Goal: Task Accomplishment & Management: Complete application form

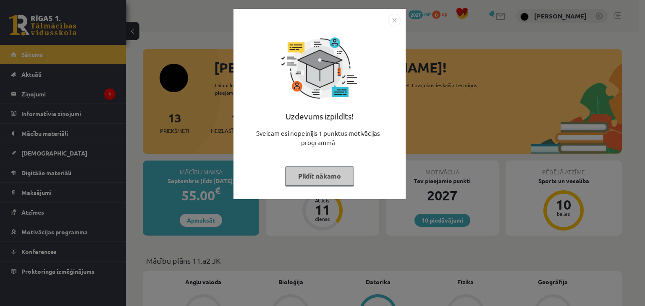
click at [315, 167] on button "Pildīt nākamo" at bounding box center [319, 176] width 69 height 19
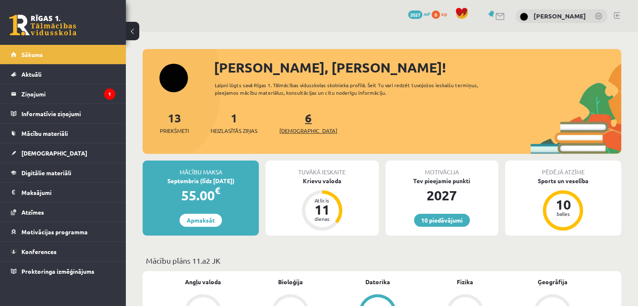
click at [296, 117] on link "6 Ieskaites" at bounding box center [309, 122] width 58 height 25
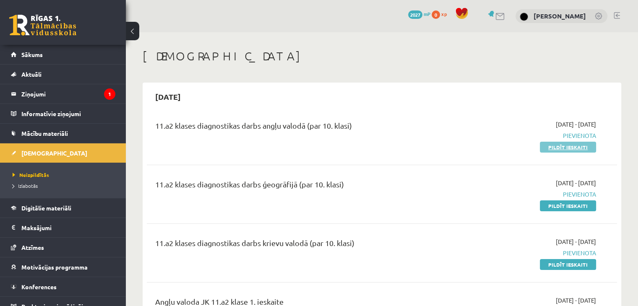
click at [559, 149] on link "Pildīt ieskaiti" at bounding box center [568, 147] width 56 height 11
click at [547, 144] on link "Pildīt ieskaiti" at bounding box center [568, 147] width 56 height 11
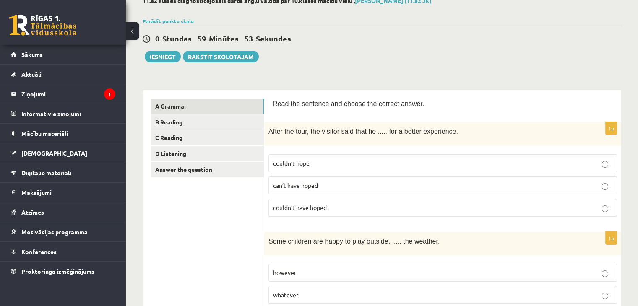
scroll to position [92, 0]
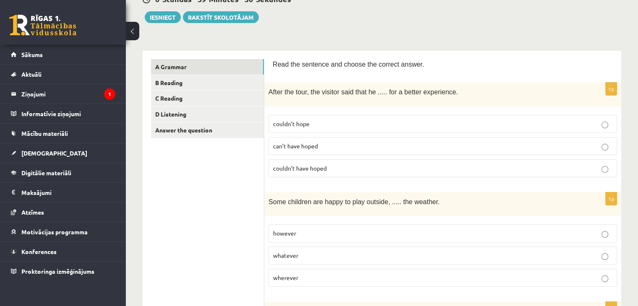
click at [510, 179] on div "1p After the tour, the visitor said that he ..... for a better experience. coul…" at bounding box center [442, 133] width 357 height 101
click at [503, 170] on p "couldn’t have hoped" at bounding box center [443, 168] width 340 height 9
click at [483, 126] on p "couldn’t hope" at bounding box center [443, 124] width 340 height 9
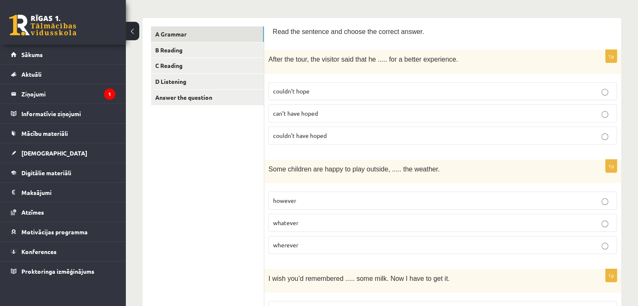
scroll to position [121, 0]
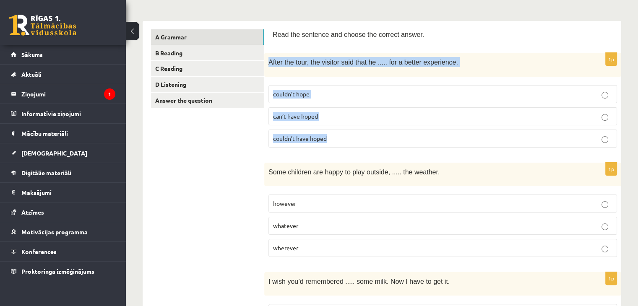
drag, startPoint x: 269, startPoint y: 60, endPoint x: 344, endPoint y: 136, distance: 107.2
click at [344, 136] on div "1p After the tour, the visitor said that he ..... for a better experience. coul…" at bounding box center [442, 103] width 357 height 101
copy div "After the tour, the visitor said that he ..... for a better experience. couldn’…"
click at [344, 130] on label "couldn’t have hoped" at bounding box center [443, 139] width 349 height 18
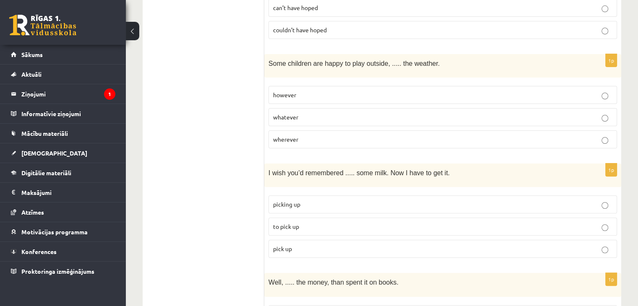
scroll to position [233, 0]
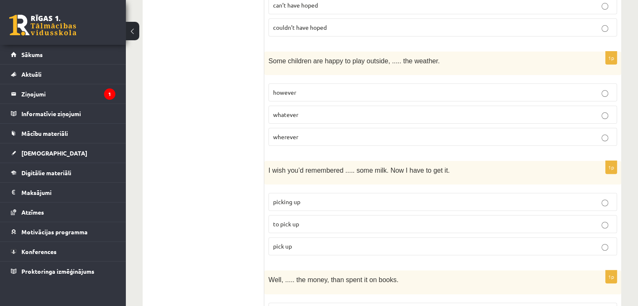
click at [360, 116] on label "whatever" at bounding box center [443, 115] width 349 height 18
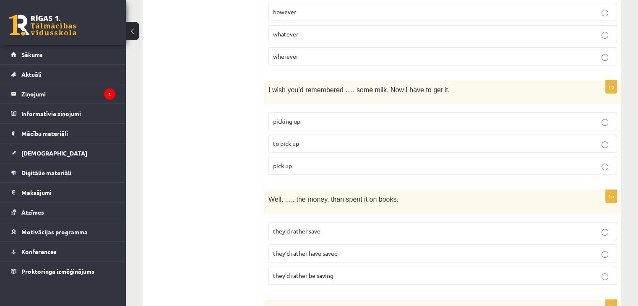
scroll to position [319, 0]
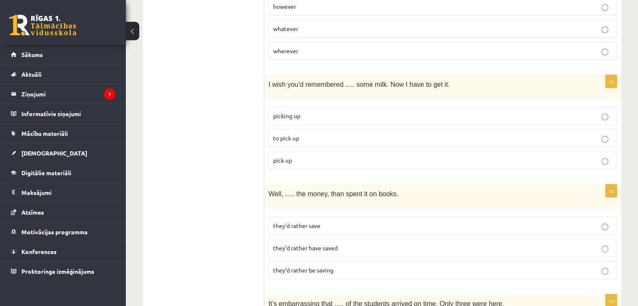
click at [477, 135] on p "to pick up" at bounding box center [443, 138] width 340 height 9
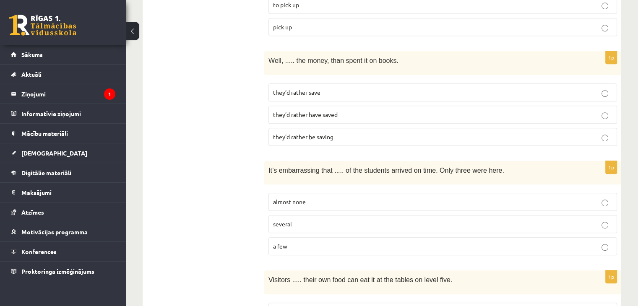
scroll to position [463, 0]
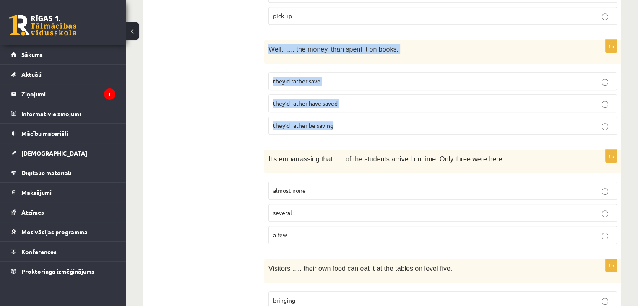
drag, startPoint x: 266, startPoint y: 42, endPoint x: 347, endPoint y: 126, distance: 116.4
click at [347, 126] on div "1p Well, ..... the money, than spent it on books. they’d rather save they’d rat…" at bounding box center [442, 90] width 357 height 101
copy div "Well, ..... the money, than spent it on books. they’d rather save they’d rather…"
click at [341, 82] on label "they’d rather save" at bounding box center [443, 81] width 349 height 18
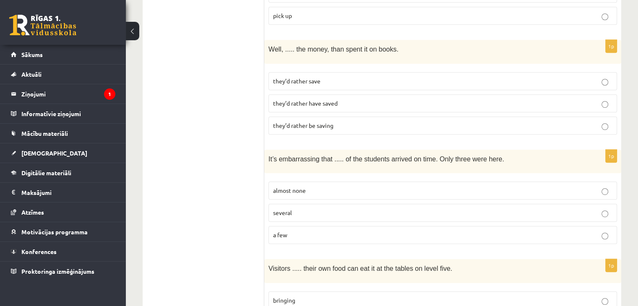
click at [350, 102] on p "they’d rather have saved" at bounding box center [443, 103] width 340 height 9
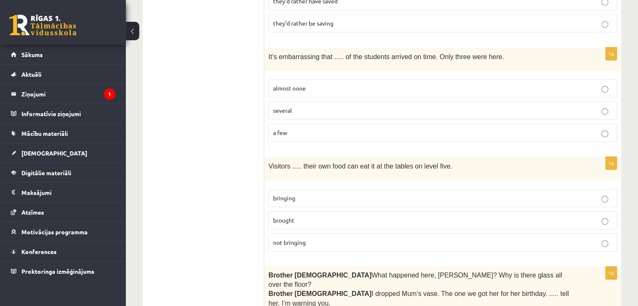
scroll to position [580, 0]
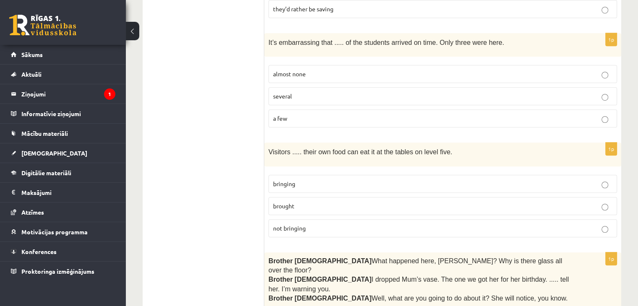
click at [343, 114] on p "a few" at bounding box center [443, 118] width 340 height 9
click at [345, 73] on label "almost none" at bounding box center [443, 74] width 349 height 18
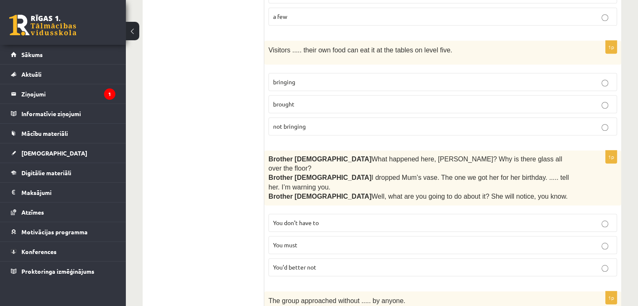
scroll to position [677, 0]
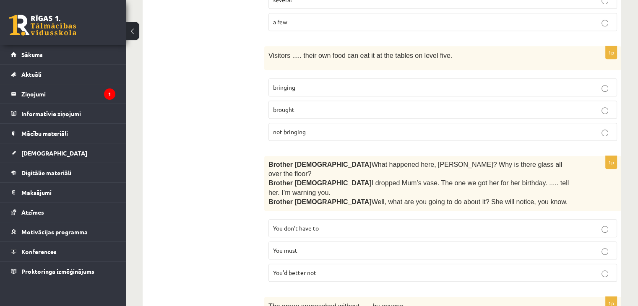
click at [319, 83] on p "bringing" at bounding box center [443, 87] width 340 height 9
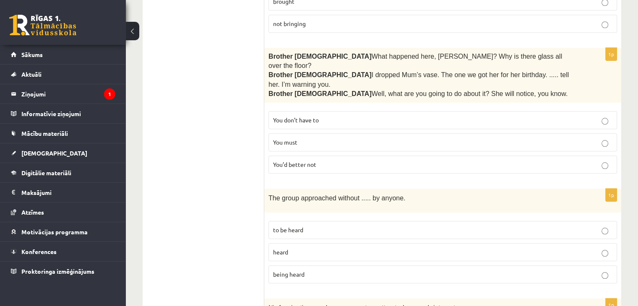
scroll to position [779, 0]
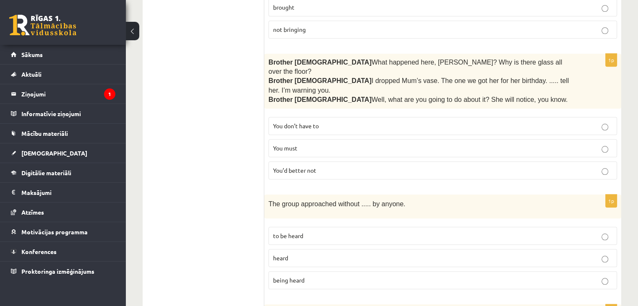
click at [407, 166] on p "You’d better not" at bounding box center [443, 170] width 340 height 9
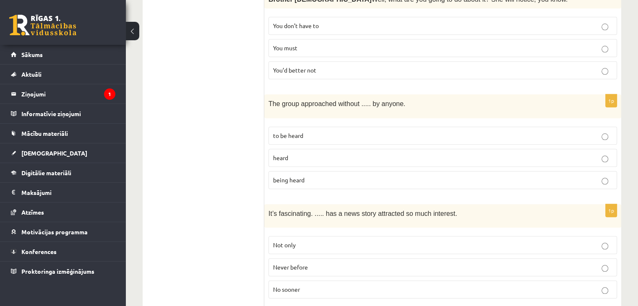
scroll to position [885, 0]
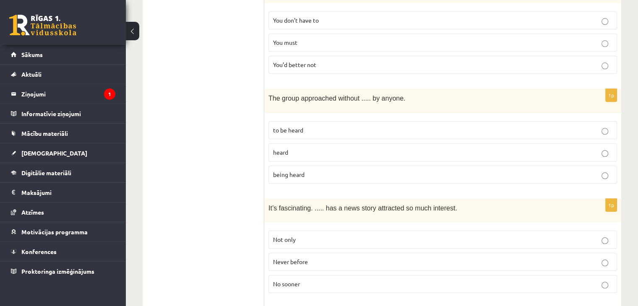
click at [454, 166] on label "being heard" at bounding box center [443, 175] width 349 height 18
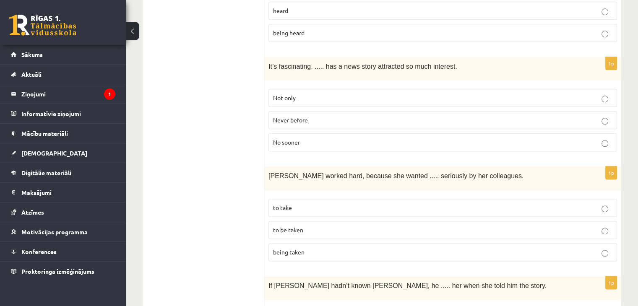
scroll to position [1033, 0]
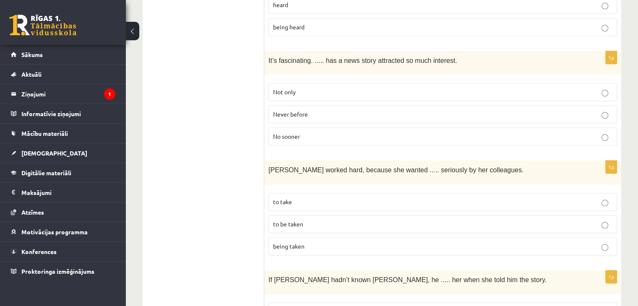
click at [345, 110] on p "Never before" at bounding box center [443, 114] width 340 height 9
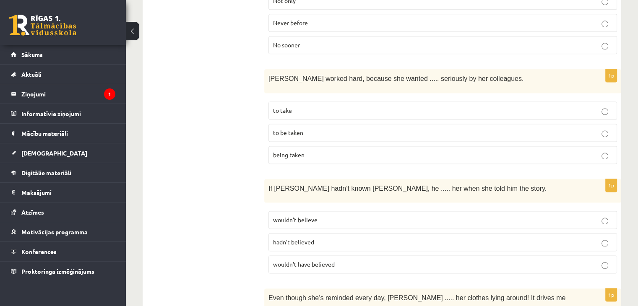
scroll to position [1132, 0]
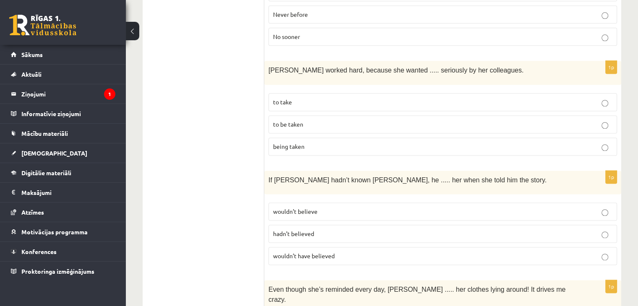
click at [368, 120] on p "to be taken" at bounding box center [443, 124] width 340 height 9
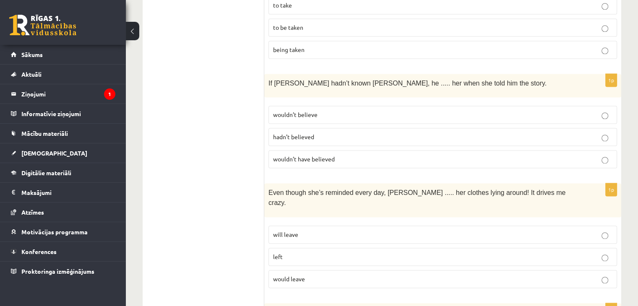
scroll to position [1232, 0]
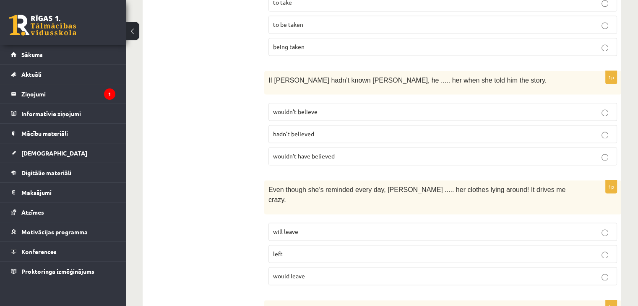
click at [357, 107] on p "wouldn’t believe" at bounding box center [443, 111] width 340 height 9
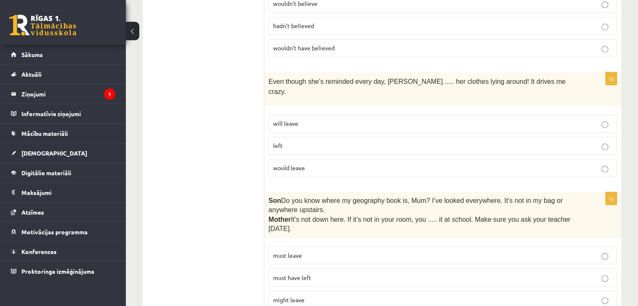
scroll to position [1344, 0]
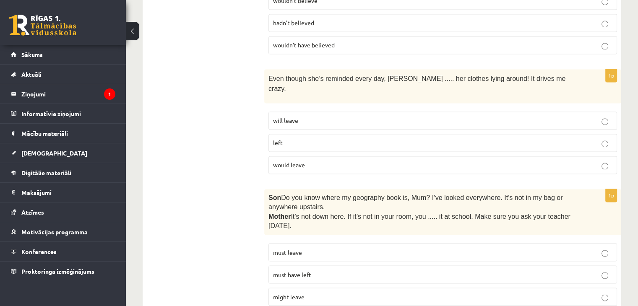
click at [357, 156] on label "would leave" at bounding box center [443, 165] width 349 height 18
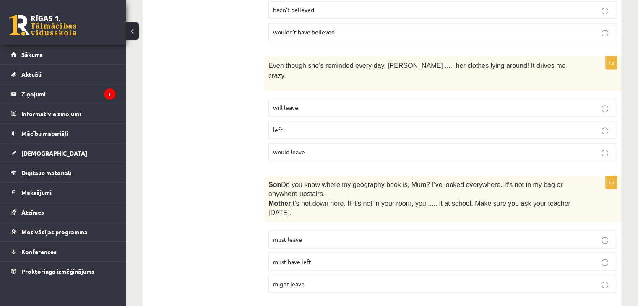
scroll to position [1360, 0]
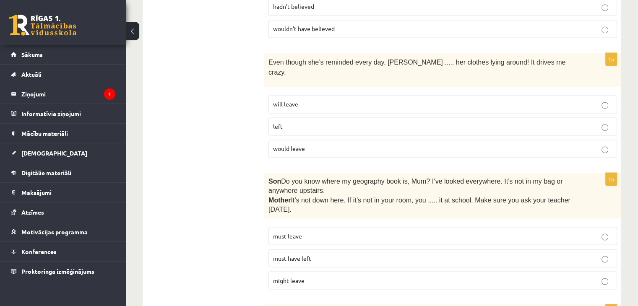
click at [457, 91] on fieldset "will leave left would leave" at bounding box center [443, 125] width 349 height 69
click at [458, 95] on label "will leave" at bounding box center [443, 104] width 349 height 18
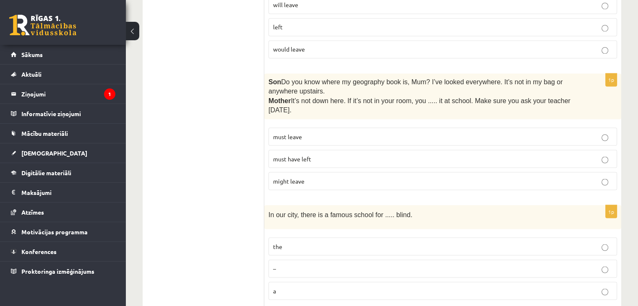
scroll to position [1479, 0]
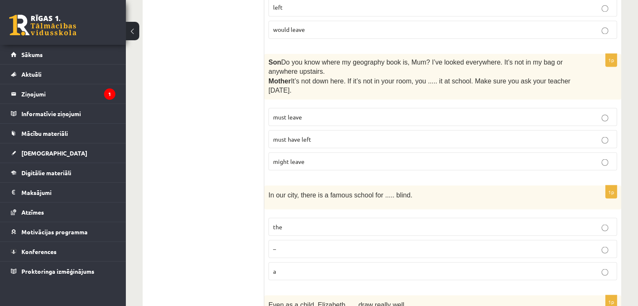
click at [345, 135] on p "must have left" at bounding box center [443, 139] width 340 height 9
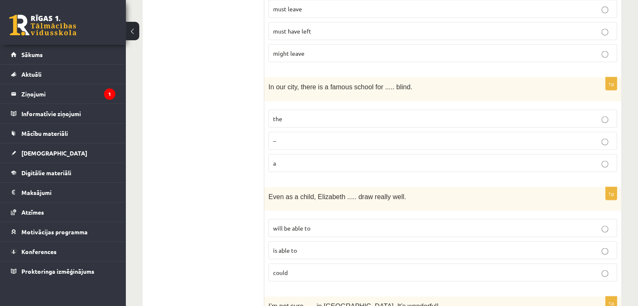
scroll to position [1590, 0]
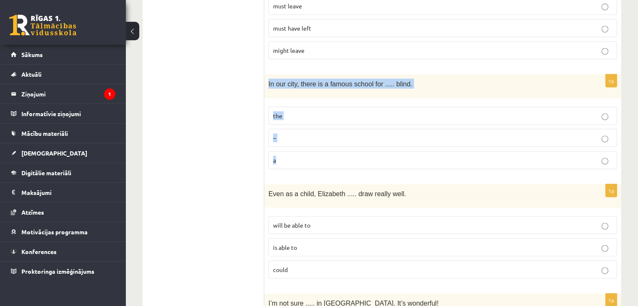
drag, startPoint x: 269, startPoint y: 41, endPoint x: 359, endPoint y: 116, distance: 117.8
click at [359, 116] on div "1p In our city, there is a famous school for ..... blind. the – a" at bounding box center [442, 124] width 357 height 101
copy div "In our city, there is a famous school for ..... blind. the – a"
click at [366, 107] on label "the" at bounding box center [443, 116] width 349 height 18
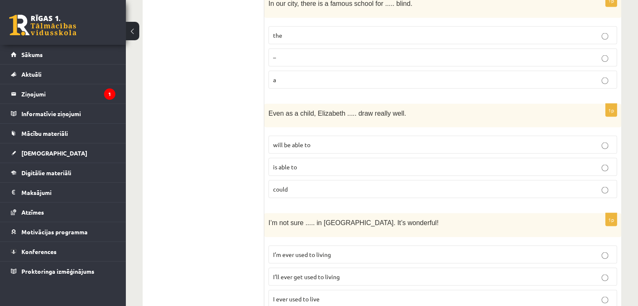
scroll to position [1674, 0]
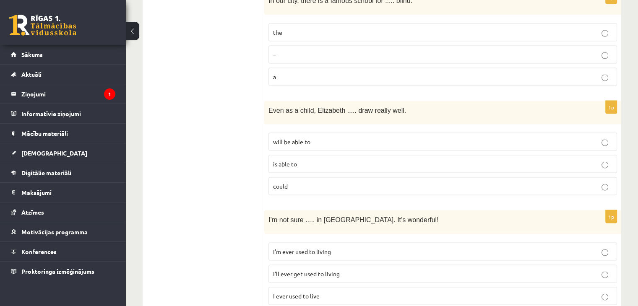
click at [343, 160] on p "is able to" at bounding box center [443, 164] width 340 height 9
click at [354, 160] on p "is able to" at bounding box center [443, 164] width 340 height 9
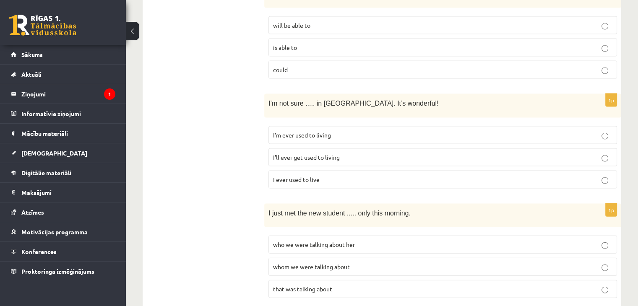
scroll to position [1796, 0]
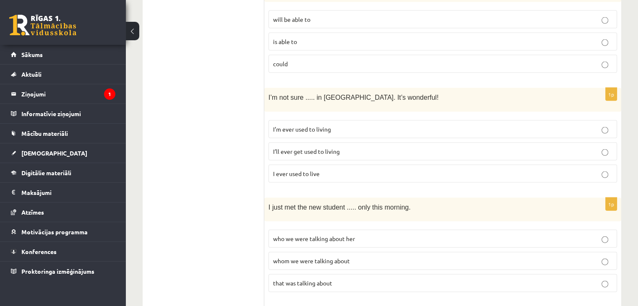
click at [346, 147] on p "I’ll ever get used to living" at bounding box center [443, 151] width 340 height 9
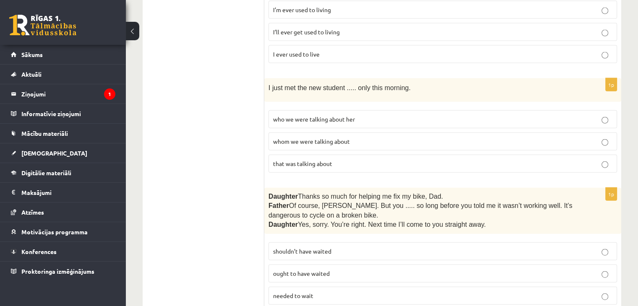
scroll to position [1918, 0]
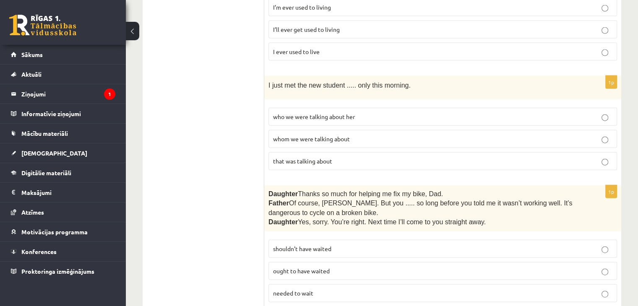
click at [336, 135] on p "whom we were talking about" at bounding box center [443, 139] width 340 height 9
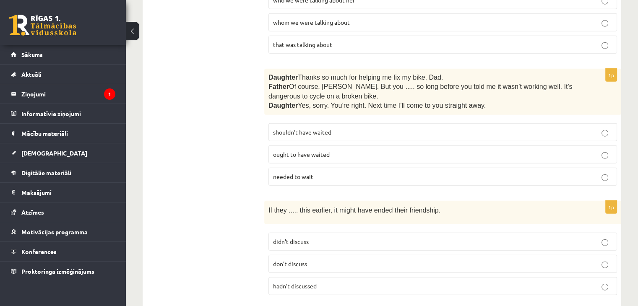
scroll to position [2032, 0]
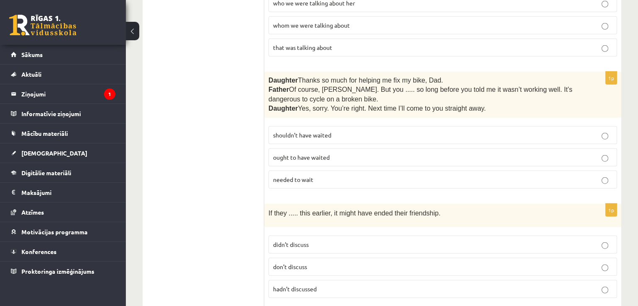
click at [341, 131] on p "shouldn’t have waited" at bounding box center [443, 135] width 340 height 9
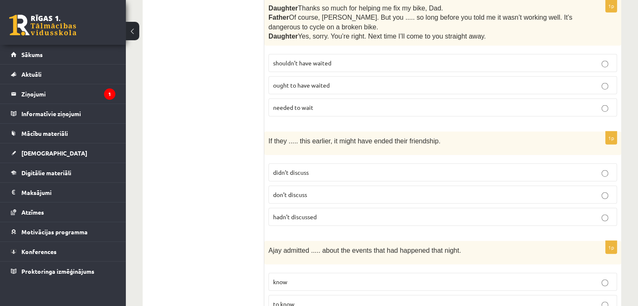
scroll to position [2114, 0]
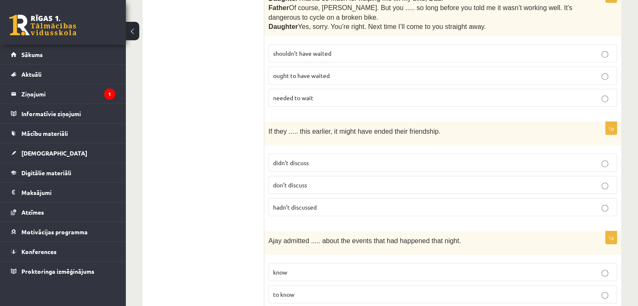
click at [343, 159] on p "didn’t discuss" at bounding box center [443, 163] width 340 height 9
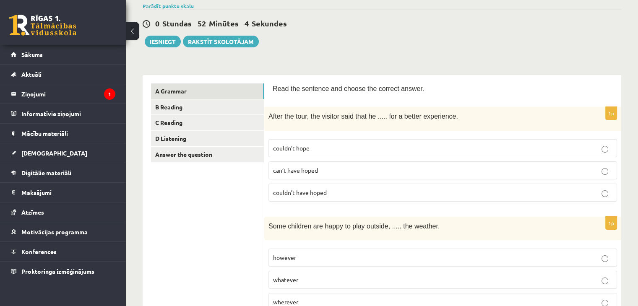
scroll to position [64, 0]
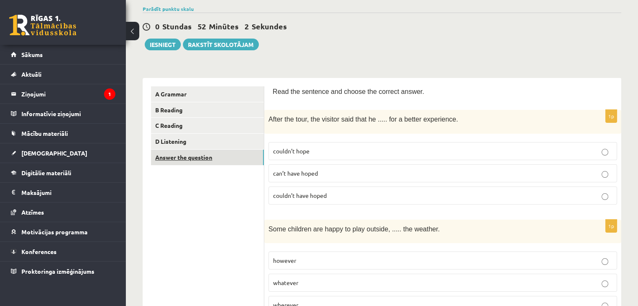
click at [230, 151] on link "Answer the question" at bounding box center [207, 158] width 113 height 16
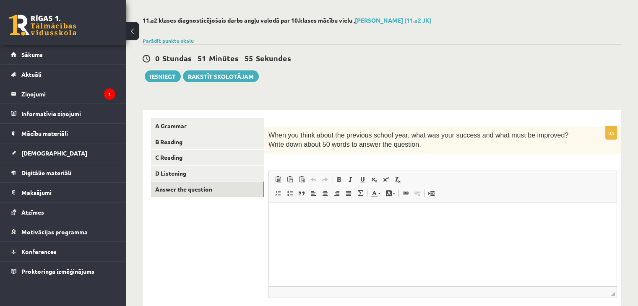
scroll to position [37, 0]
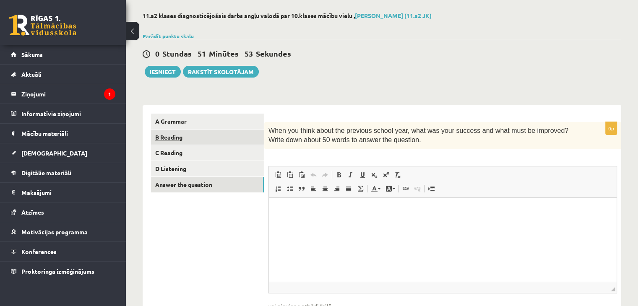
click at [240, 140] on link "B Reading" at bounding box center [207, 138] width 113 height 16
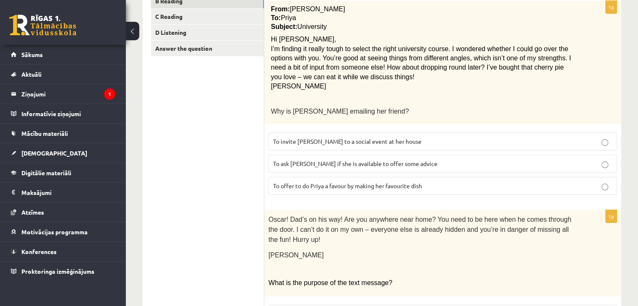
scroll to position [172, 0]
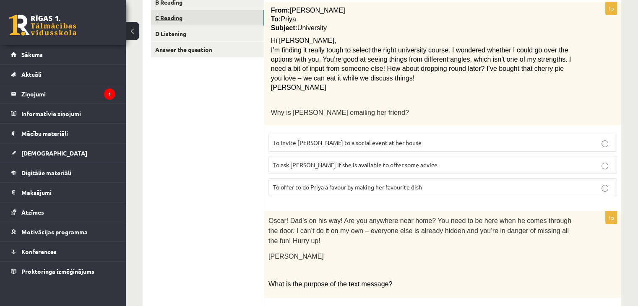
click at [234, 16] on link "C Reading" at bounding box center [207, 18] width 113 height 16
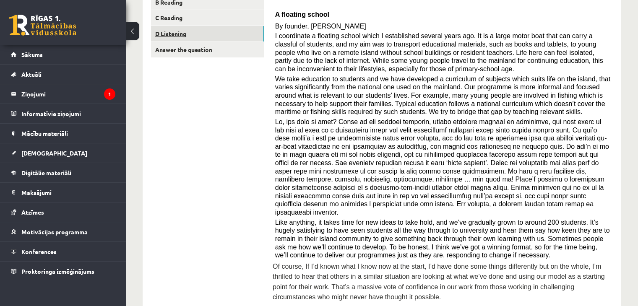
click at [230, 33] on link "D Listening" at bounding box center [207, 34] width 113 height 16
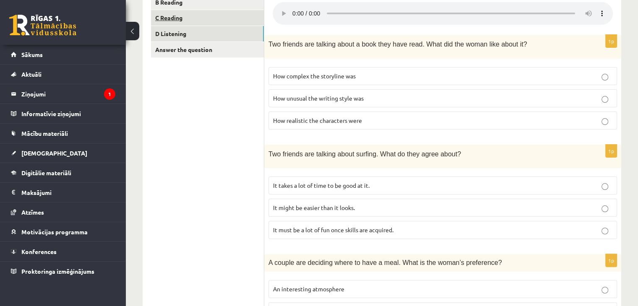
click at [225, 18] on link "C Reading" at bounding box center [207, 18] width 113 height 16
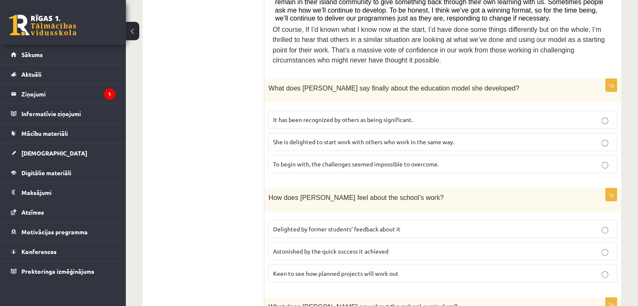
scroll to position [422, 0]
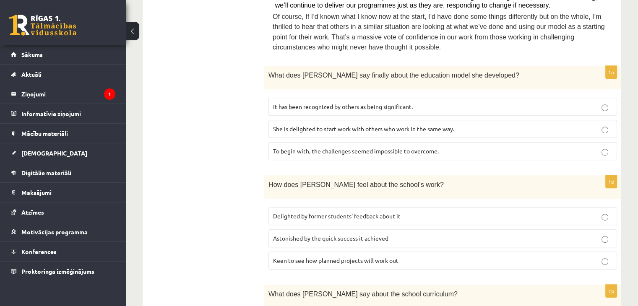
click at [338, 230] on label "Astonished by the quick success it achieved" at bounding box center [443, 239] width 349 height 18
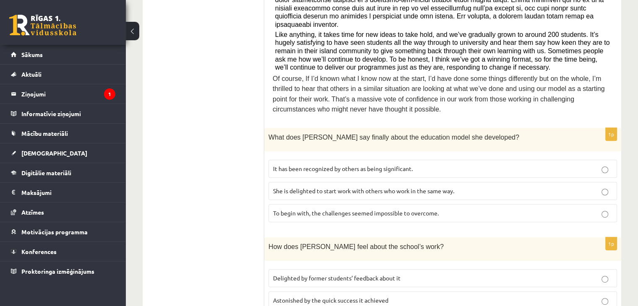
scroll to position [359, 0]
click at [361, 161] on label "It has been recognized by others as being significant." at bounding box center [443, 170] width 349 height 18
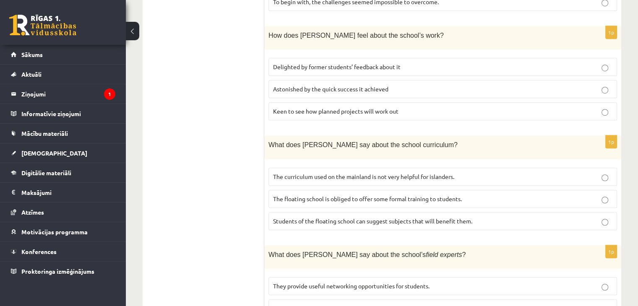
scroll to position [573, 0]
click at [364, 189] on label "The floating school is obliged to offer some formal training to students." at bounding box center [443, 198] width 349 height 18
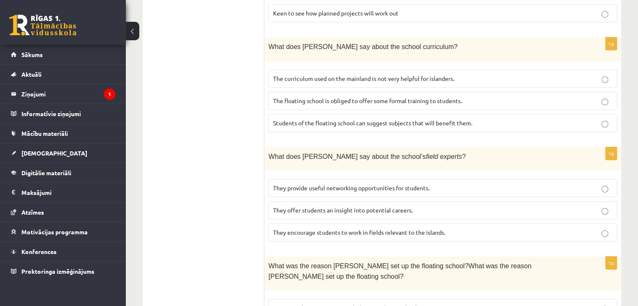
scroll to position [674, 0]
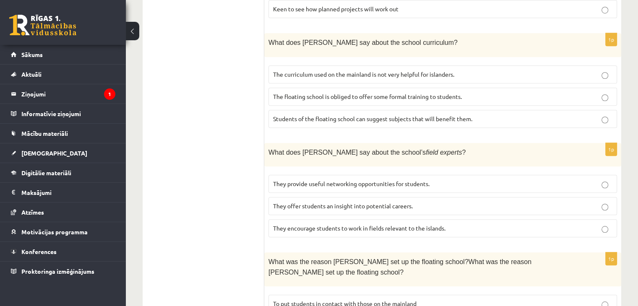
click at [490, 202] on p "They offer students an insight into potential careers." at bounding box center [443, 206] width 340 height 9
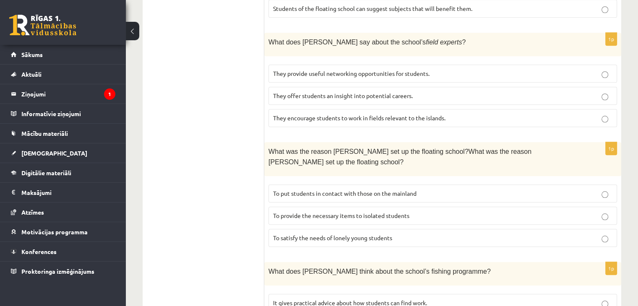
scroll to position [791, 0]
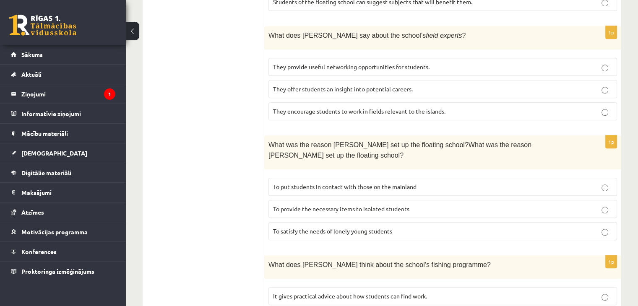
click at [398, 205] on p "To provide the necessary items to isolated students" at bounding box center [443, 209] width 340 height 9
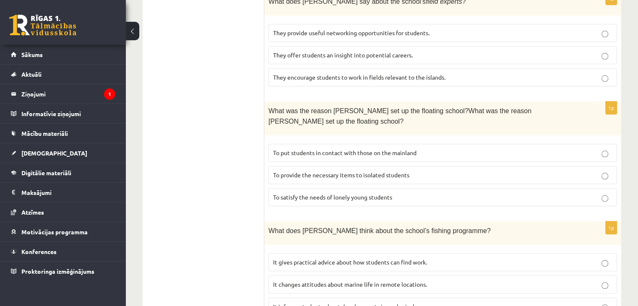
scroll to position [836, 0]
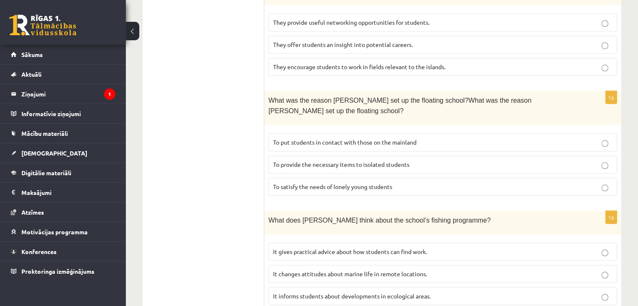
click at [402, 292] on p "It informs students about developments in ecological areas." at bounding box center [443, 296] width 340 height 9
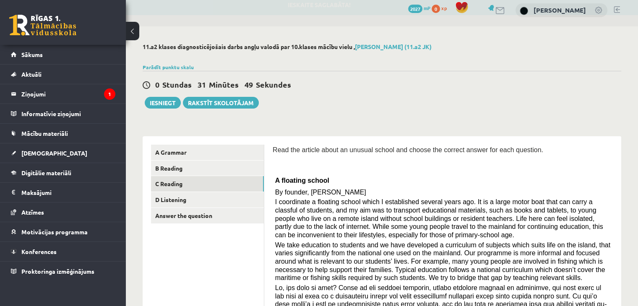
scroll to position [0, 0]
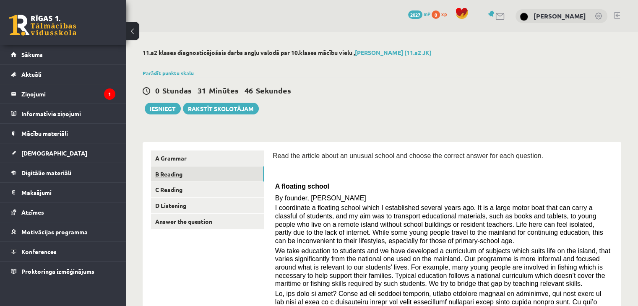
click at [204, 177] on link "B Reading" at bounding box center [207, 175] width 113 height 16
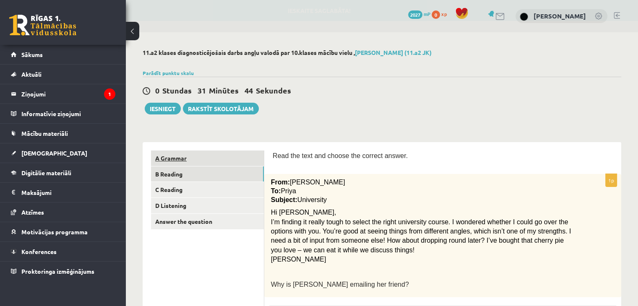
click at [203, 157] on link "A Grammar" at bounding box center [207, 159] width 113 height 16
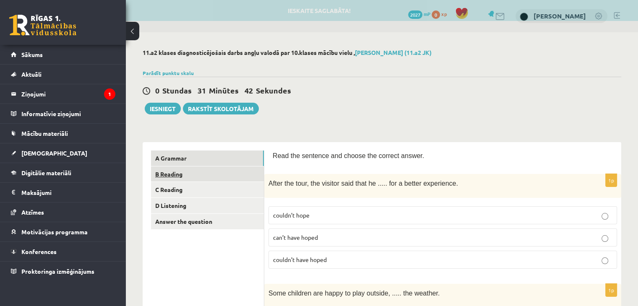
click at [204, 179] on link "B Reading" at bounding box center [207, 175] width 113 height 16
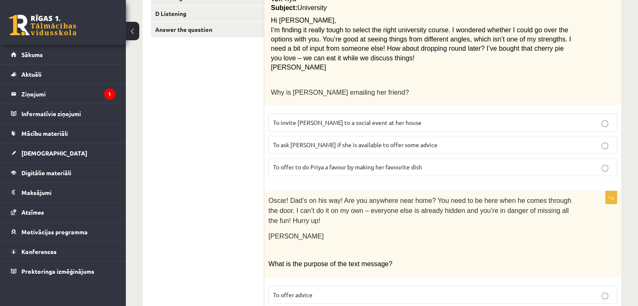
scroll to position [188, 0]
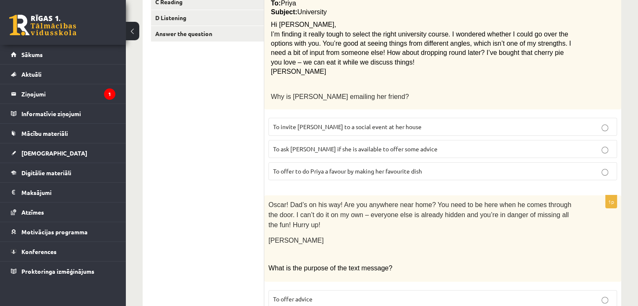
click at [513, 154] on label "To ask Priya if she is available to offer some advice" at bounding box center [443, 149] width 349 height 18
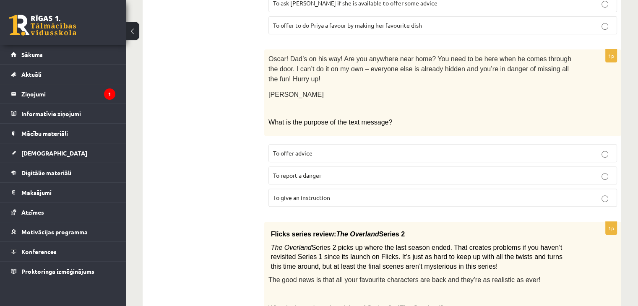
scroll to position [338, 0]
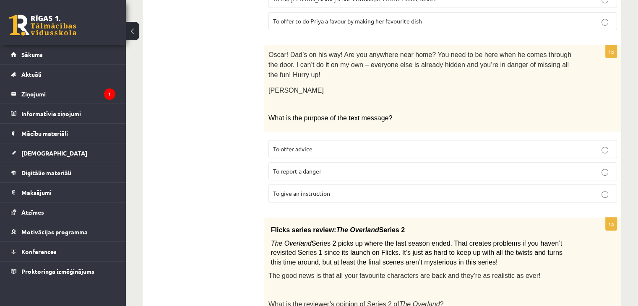
click at [421, 167] on p "To report a danger" at bounding box center [443, 171] width 340 height 9
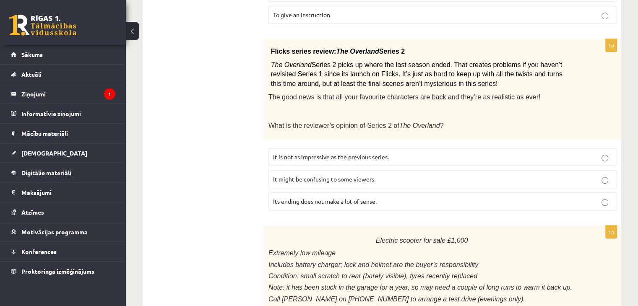
scroll to position [519, 0]
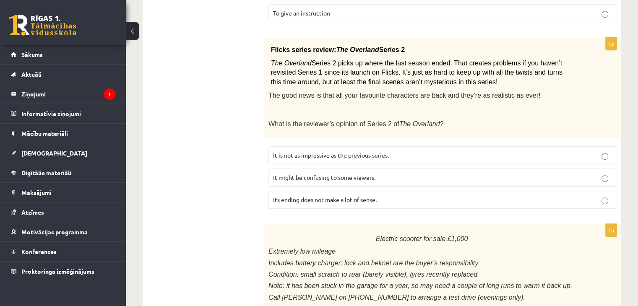
click at [475, 173] on p "It might be confusing to some viewers." at bounding box center [443, 177] width 340 height 9
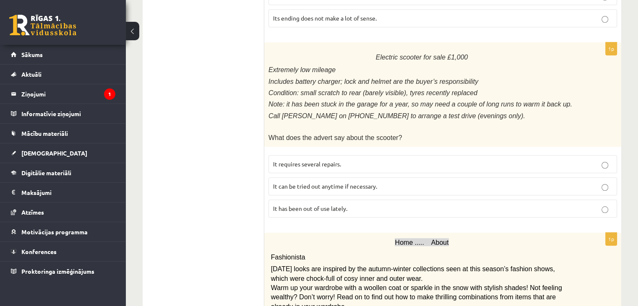
scroll to position [699, 0]
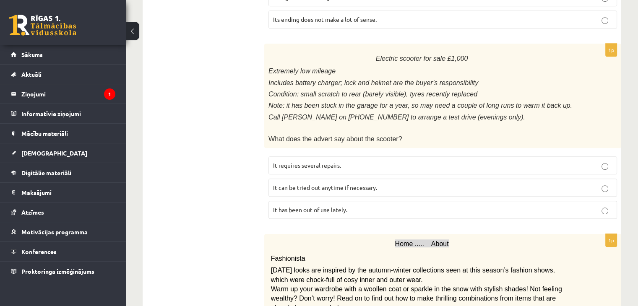
click at [363, 206] on p "It has been out of use lately." at bounding box center [443, 210] width 340 height 9
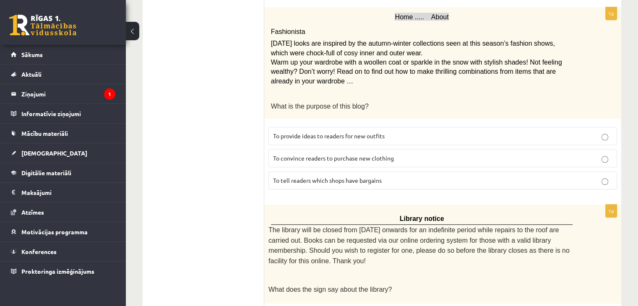
scroll to position [913, 0]
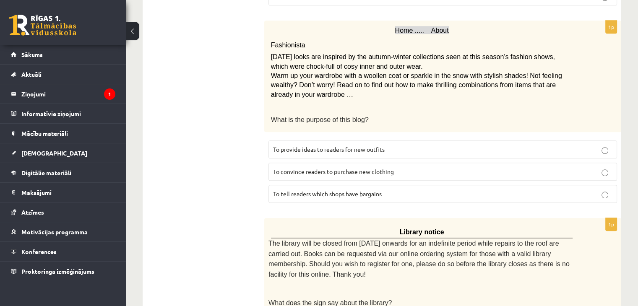
click at [357, 146] on span "To provide ideas to readers for new outfits" at bounding box center [329, 150] width 112 height 8
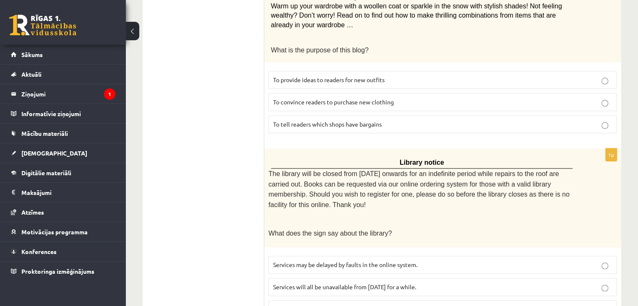
scroll to position [988, 0]
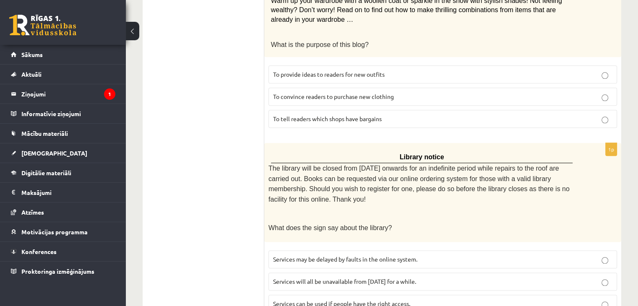
click at [435, 300] on p "Services can be used if people have the right access." at bounding box center [443, 304] width 340 height 9
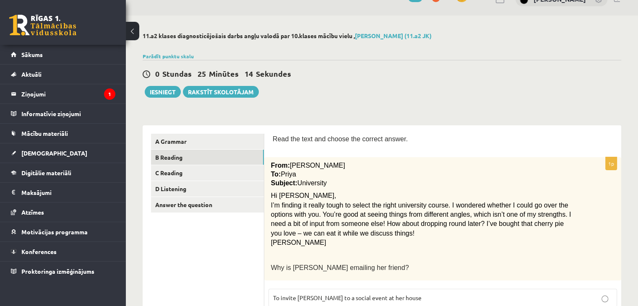
scroll to position [0, 0]
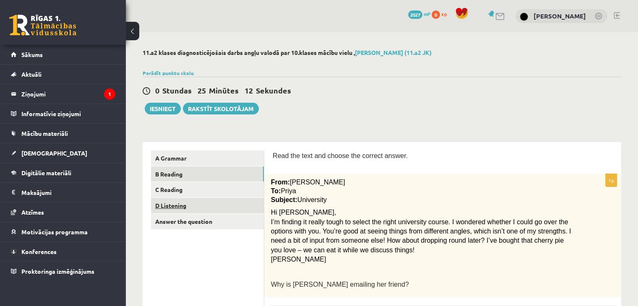
click at [209, 209] on link "D Listening" at bounding box center [207, 206] width 113 height 16
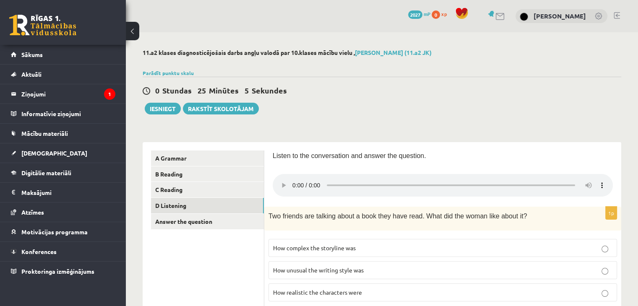
click at [586, 99] on div "0 Stundas 25 Minūtes 5 Sekundes Ieskaite saglabāta! Iesniegt Rakstīt skolotājam" at bounding box center [382, 96] width 479 height 38
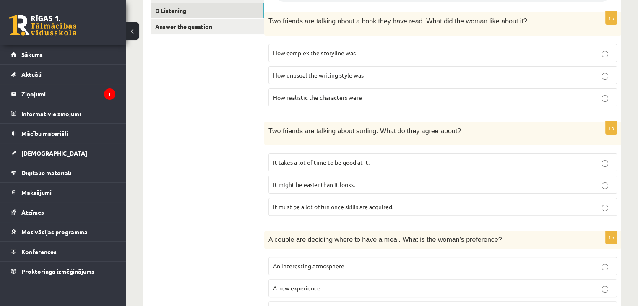
scroll to position [198, 0]
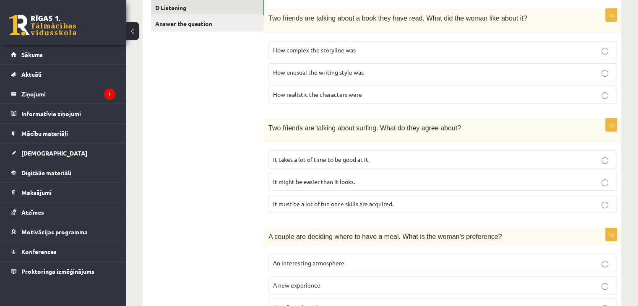
click at [377, 160] on p "It takes a lot of time to be good at it." at bounding box center [443, 159] width 340 height 9
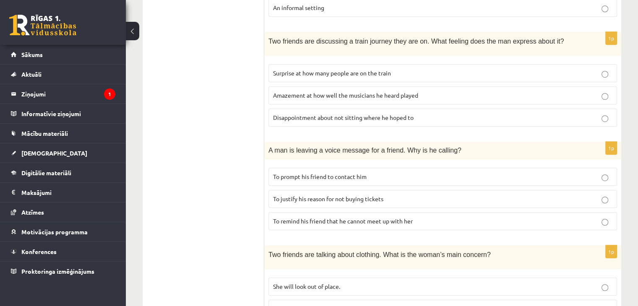
scroll to position [506, 0]
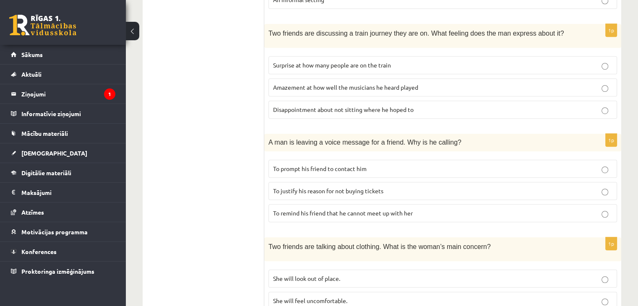
click at [350, 167] on span "To prompt his friend to contact him" at bounding box center [320, 169] width 94 height 8
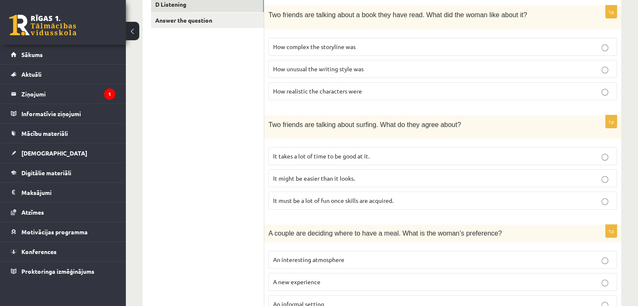
scroll to position [154, 0]
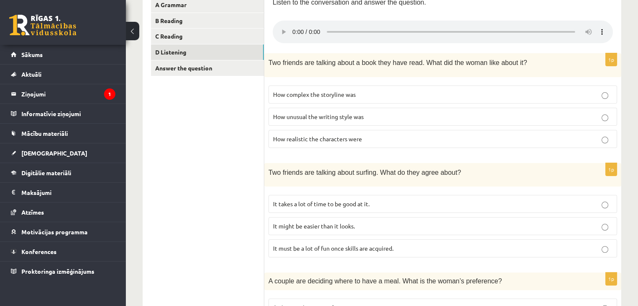
click at [320, 140] on p "How realistic the characters were" at bounding box center [443, 139] width 340 height 9
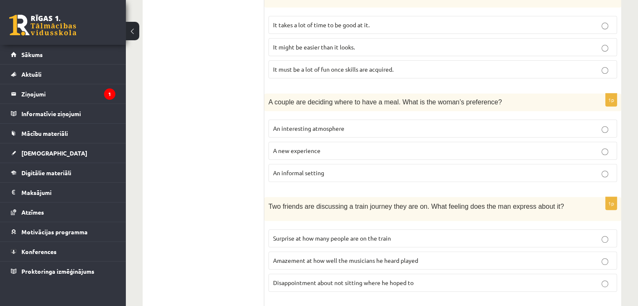
scroll to position [331, 0]
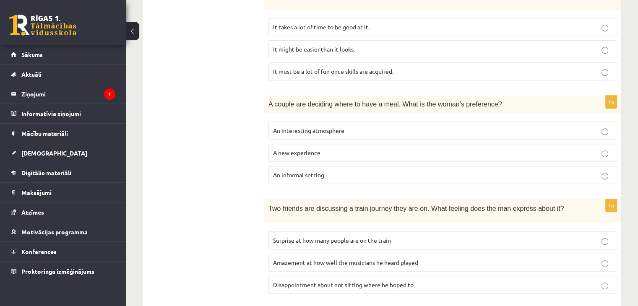
click at [319, 175] on p "An informal setting" at bounding box center [443, 175] width 340 height 9
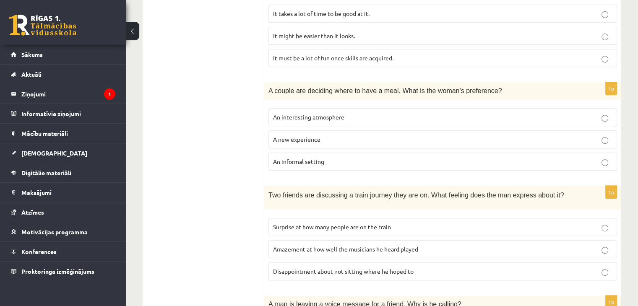
scroll to position [340, 0]
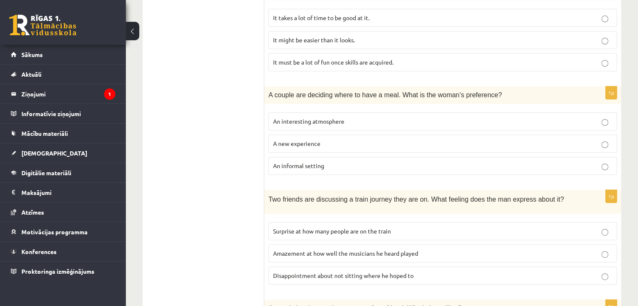
click at [398, 230] on p "Surprise at how many people are on the train" at bounding box center [443, 231] width 340 height 9
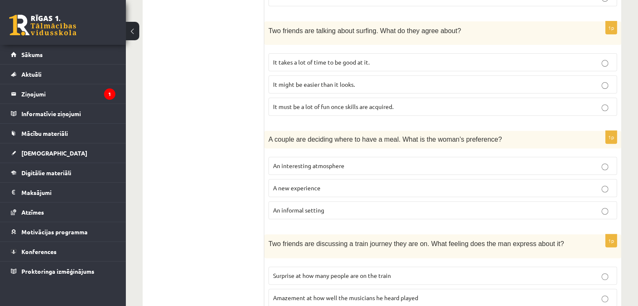
scroll to position [285, 0]
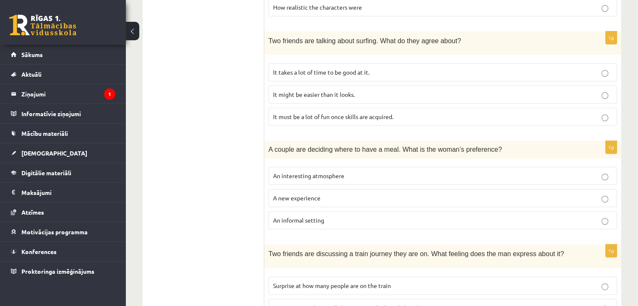
drag, startPoint x: 632, startPoint y: 156, endPoint x: 639, endPoint y: 162, distance: 8.9
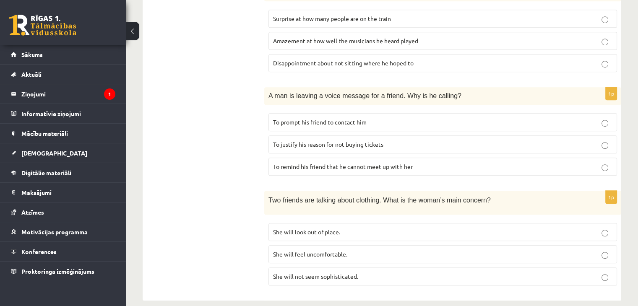
scroll to position [558, 0]
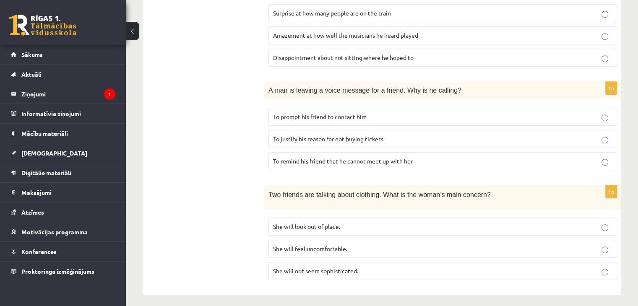
click at [353, 222] on p "She will look out of place." at bounding box center [443, 226] width 340 height 9
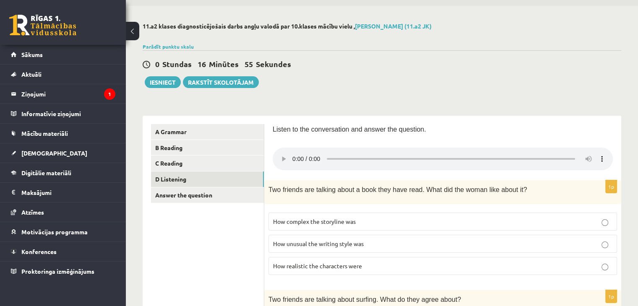
scroll to position [0, 0]
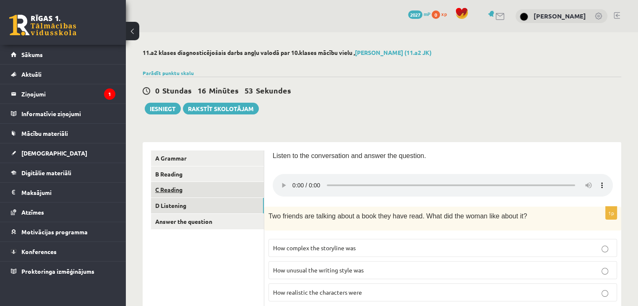
click at [215, 192] on link "C Reading" at bounding box center [207, 190] width 113 height 16
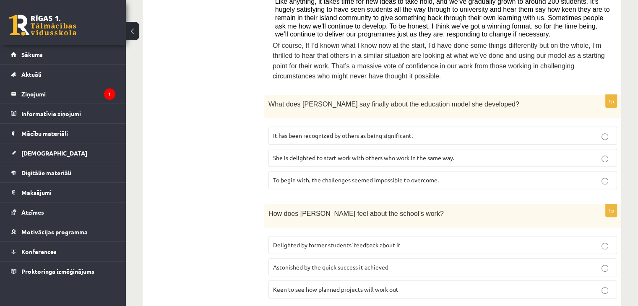
scroll to position [392, 0]
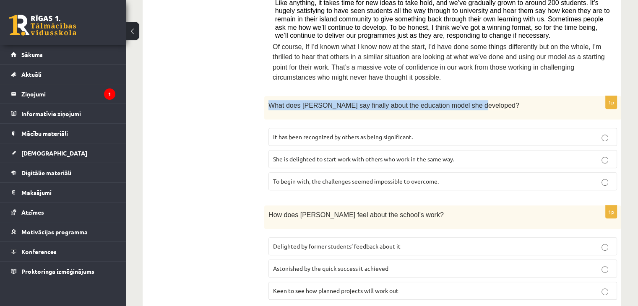
drag, startPoint x: 268, startPoint y: 91, endPoint x: 470, endPoint y: 84, distance: 201.6
click at [470, 96] on div "What does Anna say finally about the education model she developed?" at bounding box center [442, 108] width 357 height 24
copy span "What does Anna say finally about the education model she developed?"
click at [495, 100] on p "What does Anna say finally about the education model she developed?" at bounding box center [422, 105] width 307 height 10
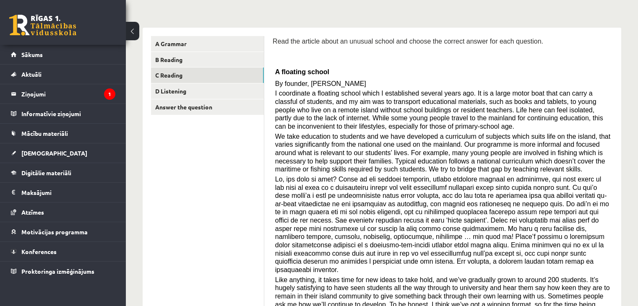
scroll to position [71, 0]
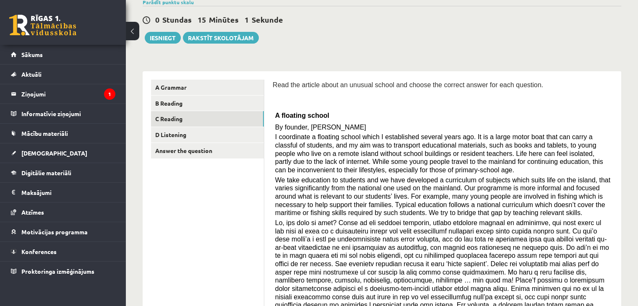
drag, startPoint x: 624, startPoint y: 51, endPoint x: 644, endPoint y: 73, distance: 29.4
click at [638, 73] on html "0 Dāvanas 2027 mP 0 xp Paula Mūrniece Sākums Aktuāli Kā mācīties eSKOLĀ Kontakt…" at bounding box center [319, 82] width 638 height 306
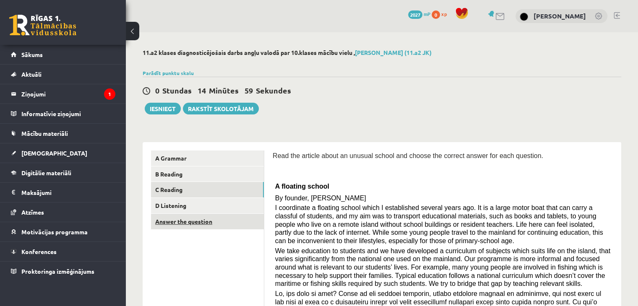
click at [219, 228] on link "Answer the question" at bounding box center [207, 222] width 113 height 16
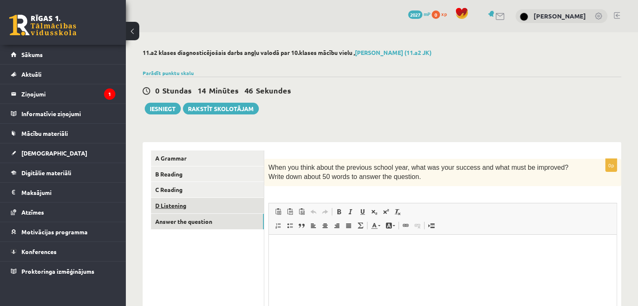
click at [212, 208] on link "D Listening" at bounding box center [207, 206] width 113 height 16
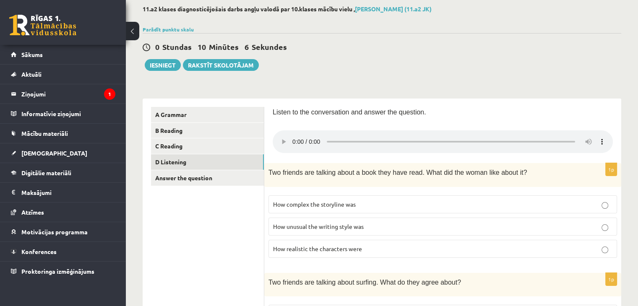
scroll to position [37, 0]
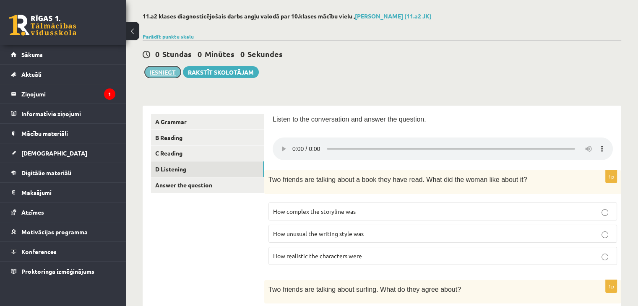
click at [170, 71] on button "Iesniegt" at bounding box center [163, 72] width 36 height 12
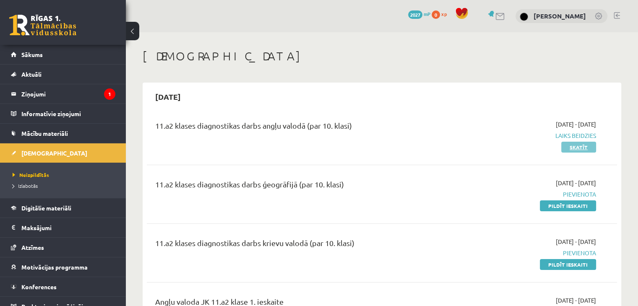
click at [570, 148] on link "Skatīt" at bounding box center [579, 147] width 35 height 11
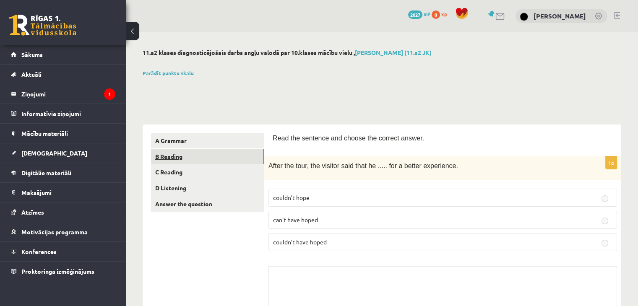
click at [202, 157] on link "B Reading" at bounding box center [207, 157] width 113 height 16
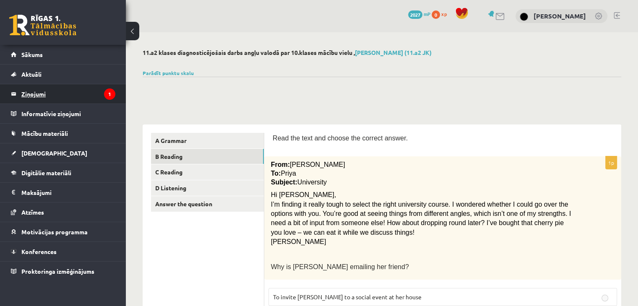
click at [65, 90] on legend "Ziņojumi 1" at bounding box center [68, 93] width 94 height 19
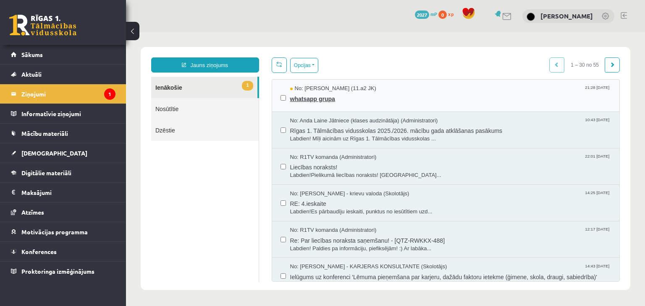
click at [384, 88] on div "No: Raivis Nagla (11.a2 JK) 21:28 01/09/2025" at bounding box center [450, 89] width 321 height 8
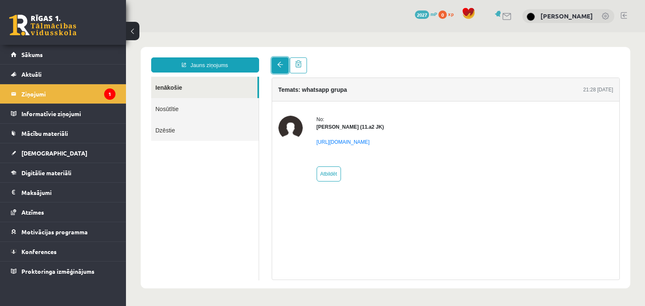
click at [275, 61] on link at bounding box center [280, 66] width 17 height 16
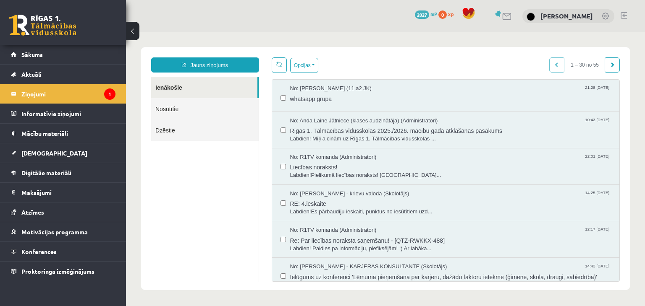
click at [278, 70] on link at bounding box center [279, 66] width 15 height 16
click at [106, 56] on link "Sākums" at bounding box center [63, 54] width 105 height 19
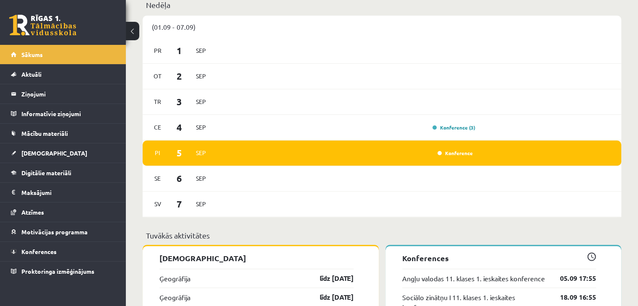
scroll to position [524, 0]
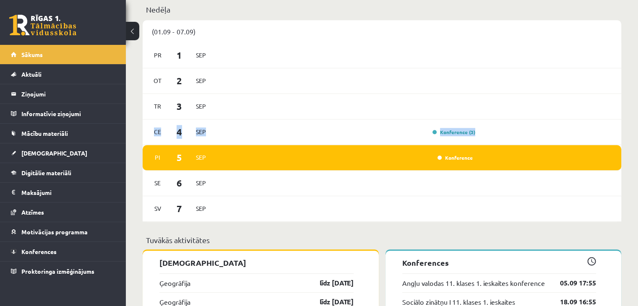
drag, startPoint x: 635, startPoint y: 96, endPoint x: 635, endPoint y: 122, distance: 26.0
click at [613, 103] on div "[DATE]" at bounding box center [382, 107] width 479 height 26
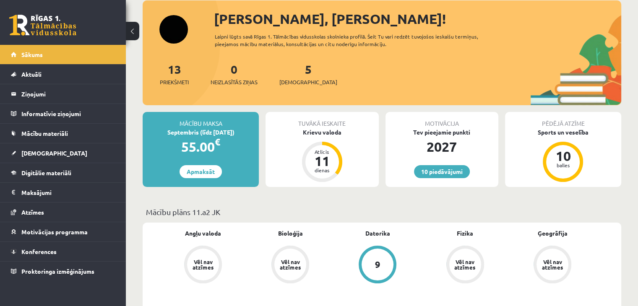
scroll to position [0, 0]
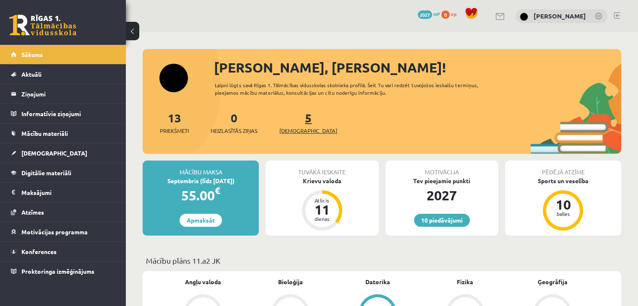
click at [296, 122] on link "5 Ieskaites" at bounding box center [309, 122] width 58 height 25
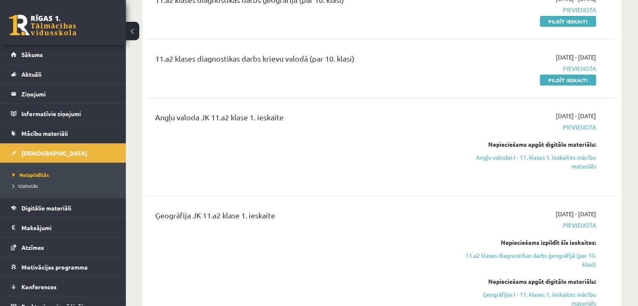
scroll to position [176, 0]
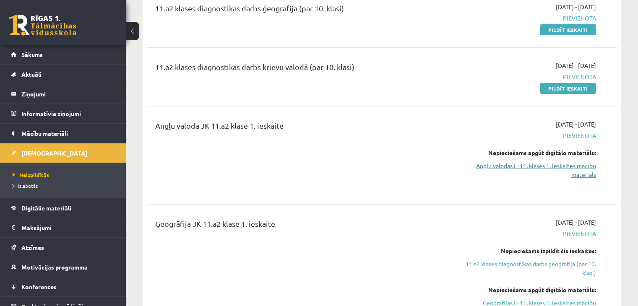
click at [543, 168] on link "Angļu valodas I - 11. klases 1. ieskaites mācību materiāls" at bounding box center [527, 171] width 139 height 18
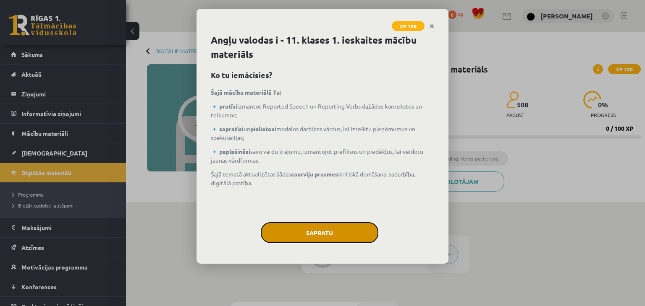
click at [353, 239] on button "Sapratu" at bounding box center [320, 232] width 118 height 21
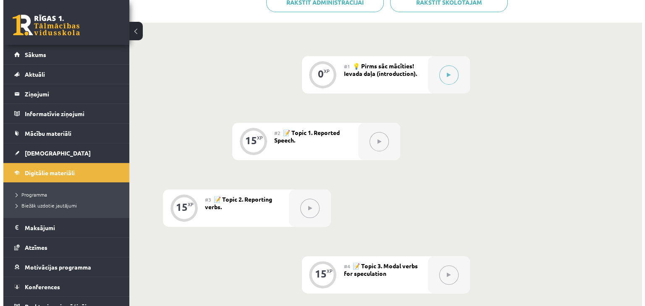
scroll to position [178, 0]
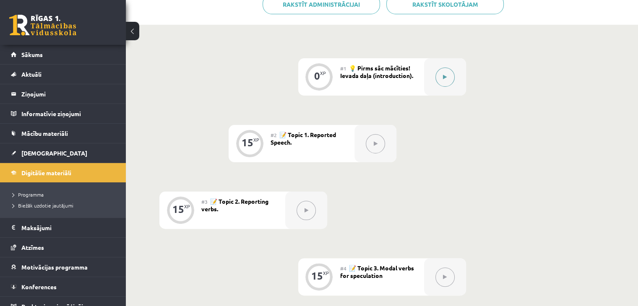
click at [451, 70] on button at bounding box center [445, 77] width 19 height 19
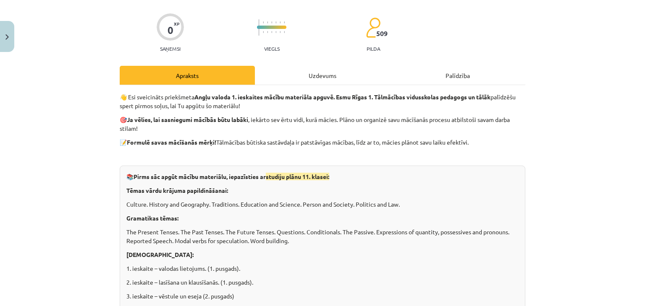
scroll to position [0, 0]
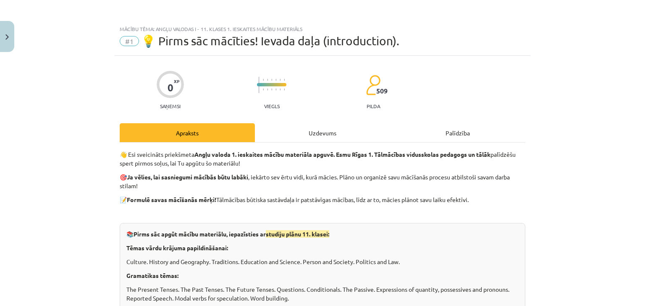
click at [331, 130] on div "Uzdevums" at bounding box center [322, 132] width 135 height 19
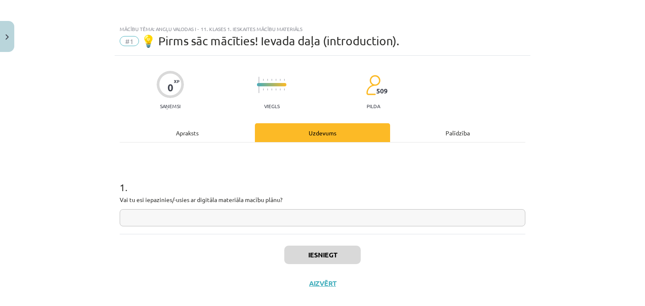
scroll to position [12, 0]
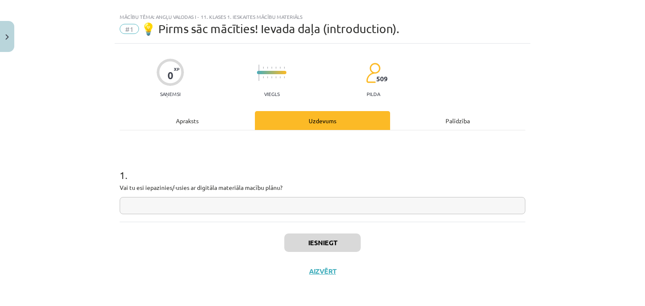
click at [219, 208] on input "text" at bounding box center [322, 205] width 405 height 17
type input "********"
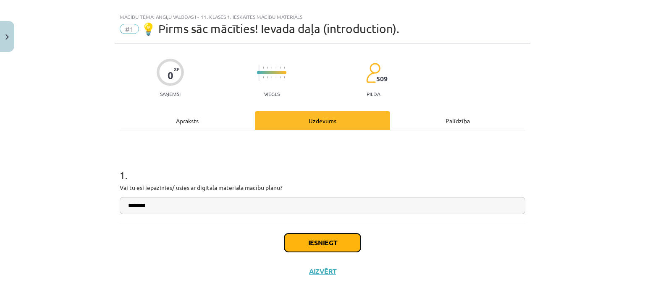
click at [311, 238] on button "Iesniegt" at bounding box center [322, 243] width 76 height 18
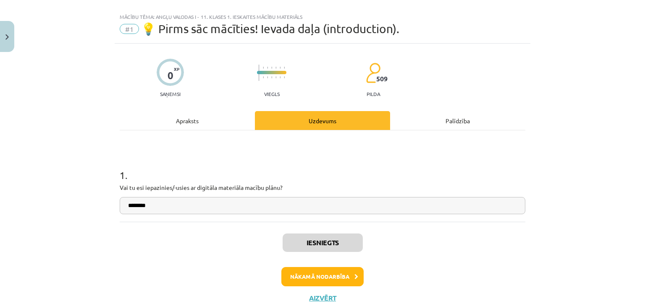
scroll to position [178, 0]
click at [325, 272] on button "Nākamā nodarbība" at bounding box center [322, 276] width 82 height 19
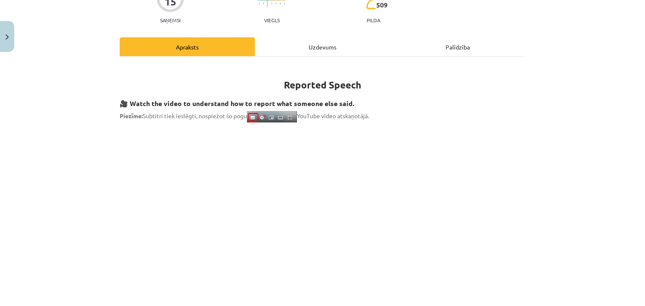
scroll to position [0, 0]
